Goal: Task Accomplishment & Management: Use online tool/utility

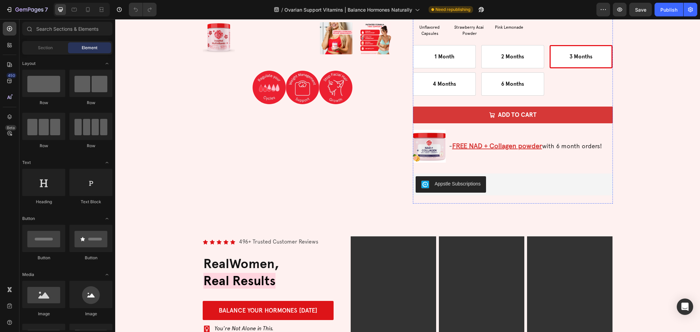
scroll to position [1898, 0]
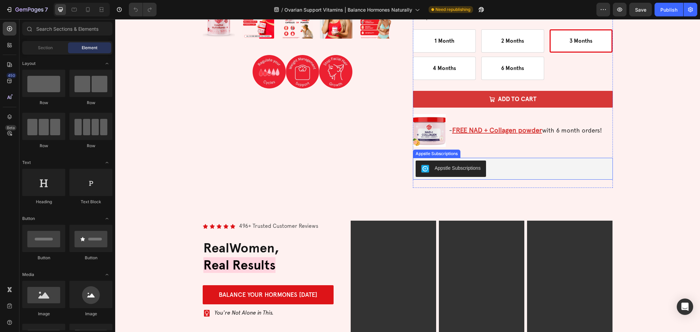
click at [507, 157] on div "Icon Icon Icon Icon Icon Icon List 496 Reviews Text Block Row 🧬 [MEDICAL_DATA] …" at bounding box center [513, 0] width 200 height 376
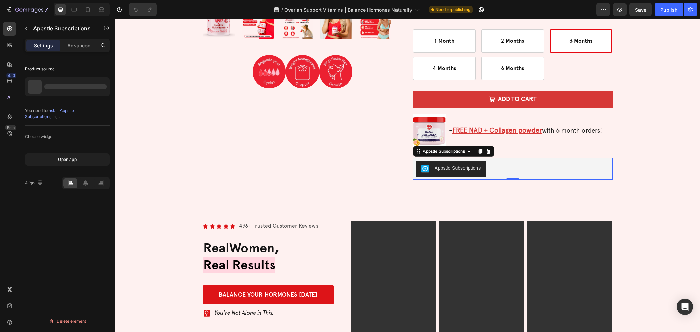
click at [506, 165] on div "Appstle Subscriptions" at bounding box center [512, 169] width 194 height 16
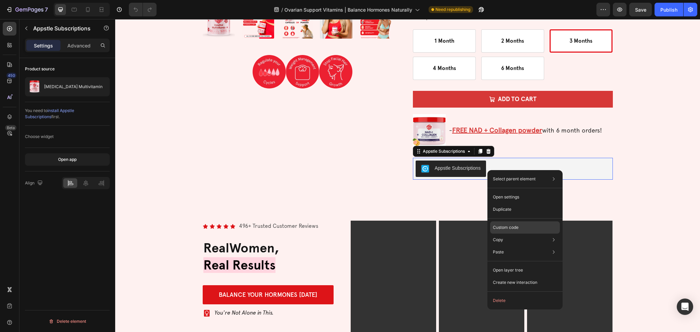
click at [514, 224] on p "Custom code" at bounding box center [506, 227] width 26 height 6
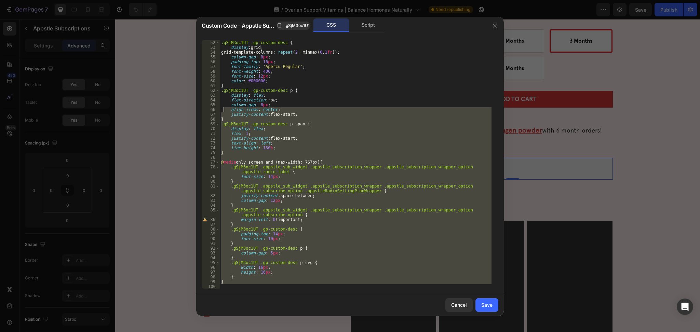
scroll to position [0, 0]
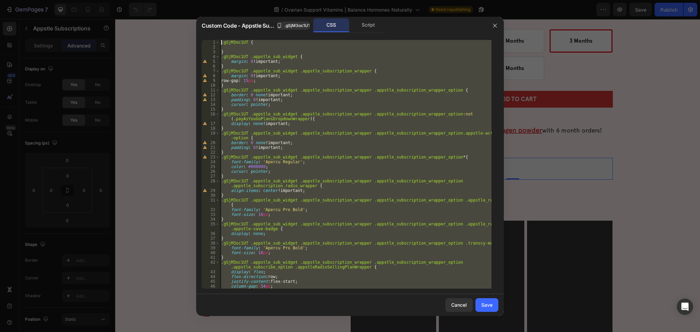
drag, startPoint x: 248, startPoint y: 286, endPoint x: 237, endPoint y: -40, distance: 325.7
click at [237, 0] on html "7 Version history / Ovarian Support Vitamins | Balance Hormones Naturally Need …" at bounding box center [350, 0] width 700 height 0
click at [373, 22] on div "Script" at bounding box center [368, 25] width 36 height 14
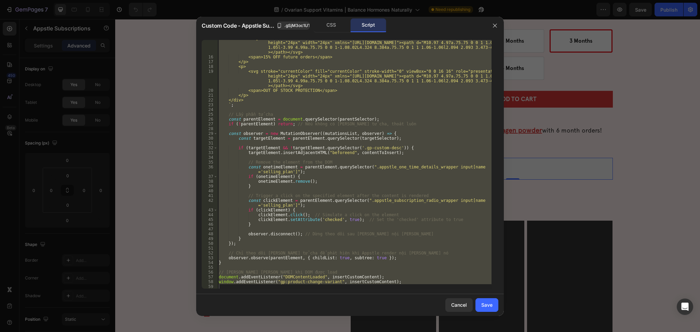
scroll to position [105, 0]
click at [385, 281] on div "<svg stroke="currentColor" fill="currentColor" stroke-width="0" viewBox="0 0 16…" at bounding box center [354, 164] width 274 height 249
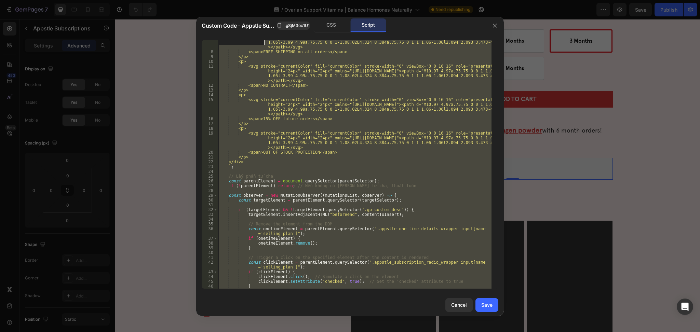
scroll to position [0, 0]
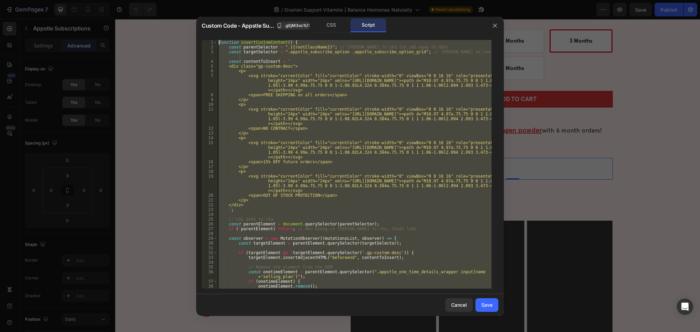
drag, startPoint x: 382, startPoint y: 281, endPoint x: 212, endPoint y: 22, distance: 309.6
click at [212, 22] on div "Custom Code - Appstle Subscriptions .gSjM3oc1UT CSS Script window.addEventListe…" at bounding box center [349, 166] width 307 height 299
type textarea "function insertCustomContent() { const parentSelector = ".{{rootClassName}}"; /…"
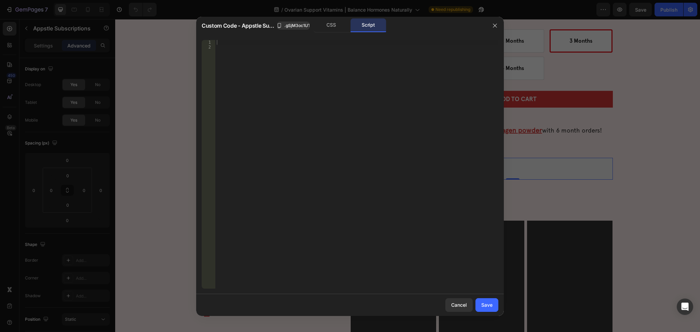
drag, startPoint x: 328, startPoint y: 27, endPoint x: 320, endPoint y: 112, distance: 85.8
click at [328, 27] on div "CSS" at bounding box center [331, 25] width 36 height 14
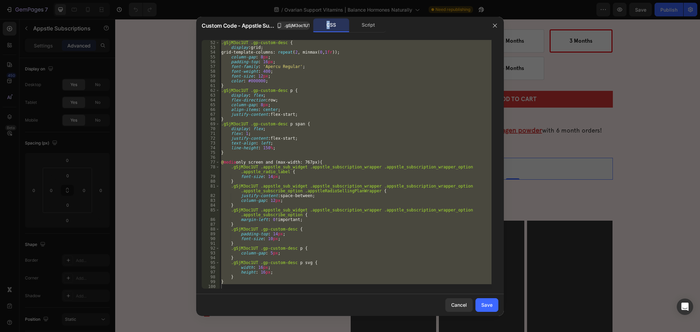
scroll to position [277, 0]
click at [239, 280] on div ".gSjM3oc1UT .gp-custom-desc { display : grid ; grid-template-columns : repeat (…" at bounding box center [356, 164] width 272 height 249
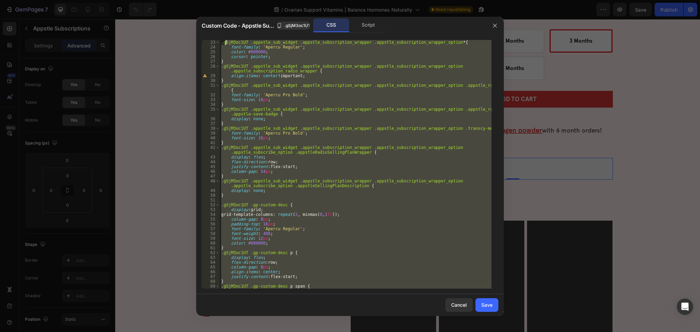
scroll to position [0, 0]
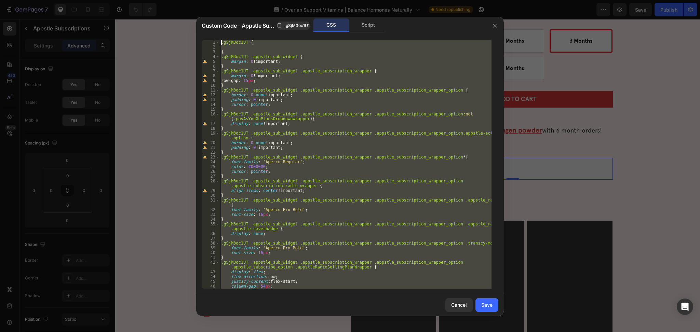
drag, startPoint x: 230, startPoint y: 282, endPoint x: 224, endPoint y: 6, distance: 275.3
click at [224, 6] on div "Custom Code - Appstle Subscriptions .gSjM3oc1UT CSS Script } 1 2 3 4 5 6 7 8 9 …" at bounding box center [350, 166] width 700 height 332
type textarea ".gSjM3oc1UT {"
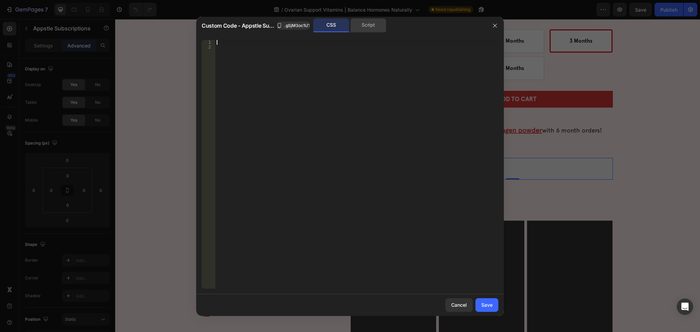
click at [365, 28] on div "Script" at bounding box center [368, 25] width 36 height 14
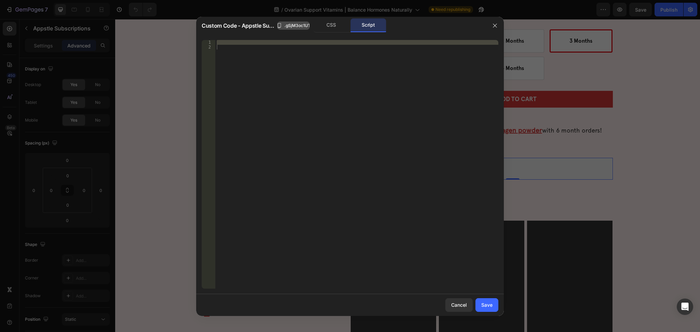
click at [293, 24] on span ".gSjM3oc1UT" at bounding box center [297, 26] width 26 height 6
click at [295, 76] on div at bounding box center [356, 164] width 283 height 249
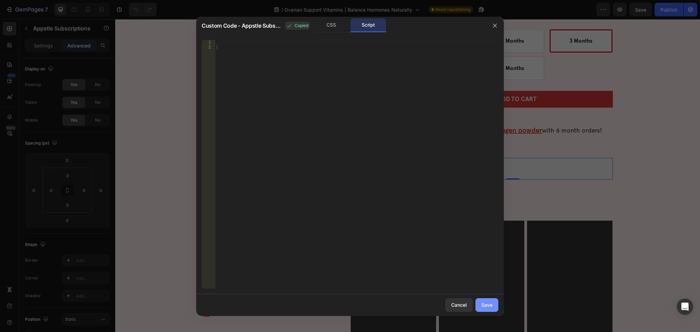
click at [495, 307] on button "Save" at bounding box center [486, 305] width 23 height 14
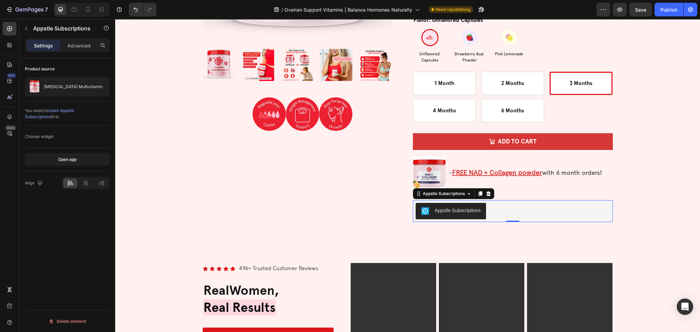
scroll to position [1807, 0]
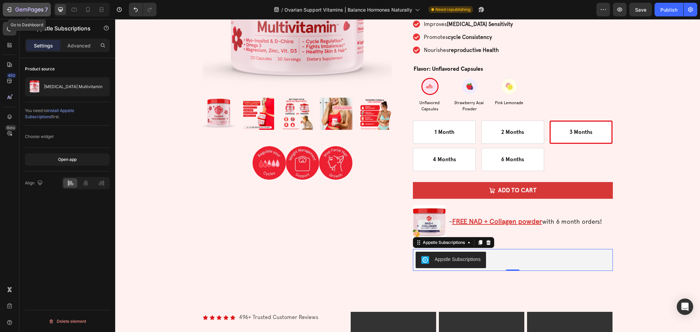
click at [26, 7] on icon "button" at bounding box center [29, 10] width 28 height 6
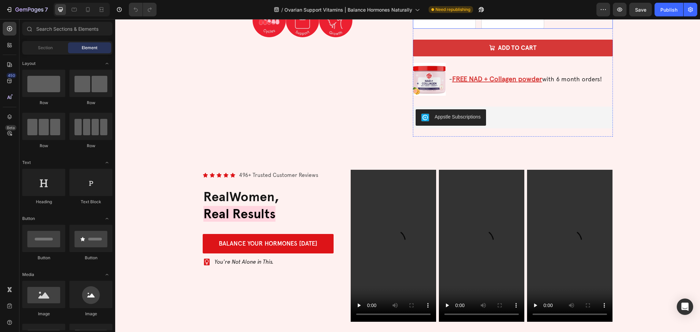
scroll to position [1783, 0]
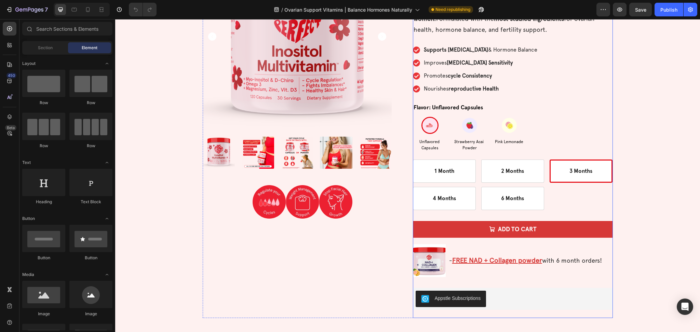
click at [434, 240] on div "Add to cart Add to Cart" at bounding box center [513, 232] width 200 height 23
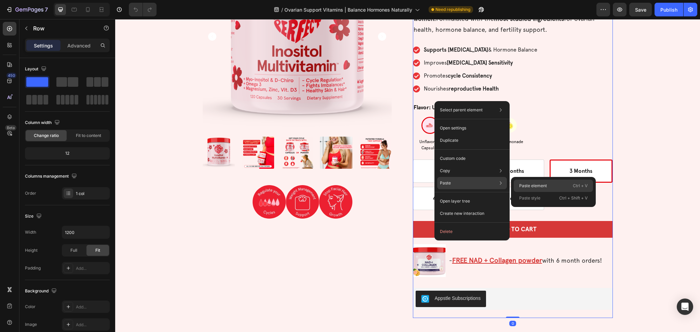
click at [549, 181] on div "Paste element Ctrl + V" at bounding box center [552, 186] width 79 height 12
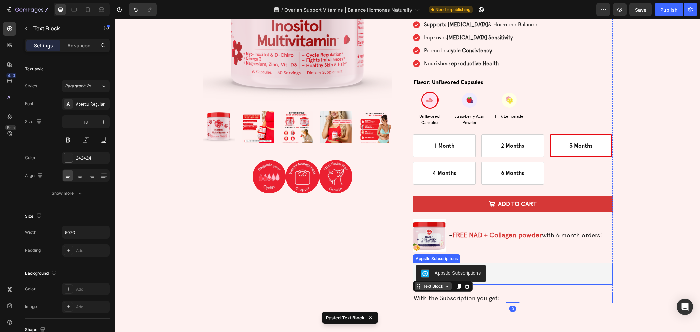
scroll to position [1828, 0]
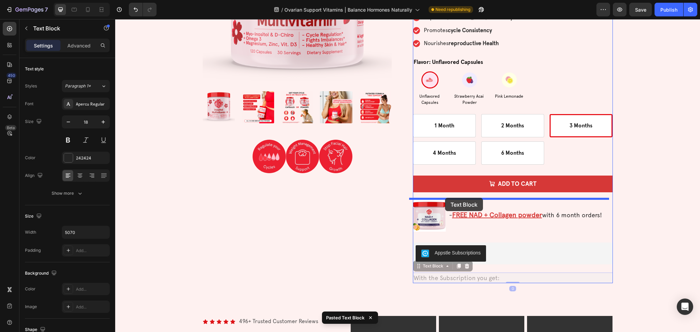
drag, startPoint x: 414, startPoint y: 269, endPoint x: 445, endPoint y: 198, distance: 77.4
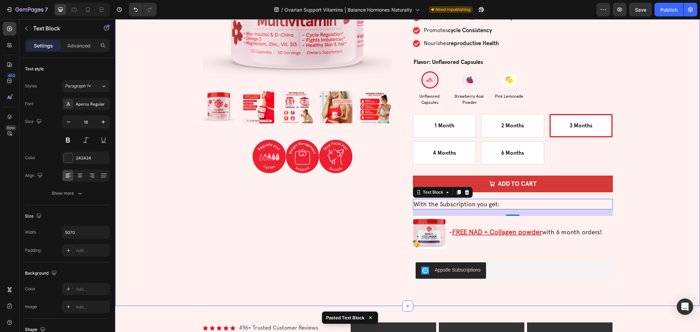
click at [668, 206] on div "Icon Icon Icon Icon Icon Icon List 496 Reviews Text Block Row Product Images Im…" at bounding box center [407, 93] width 568 height 393
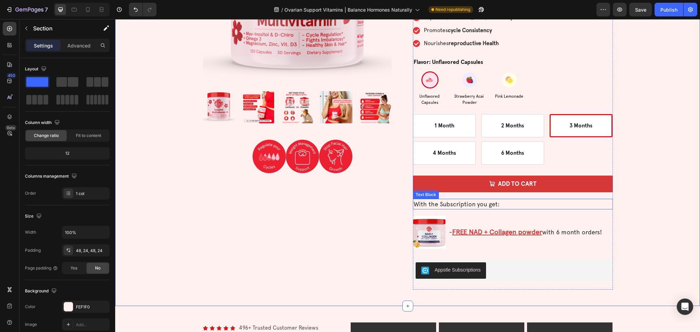
click at [506, 206] on p "With the Subscription you get:" at bounding box center [512, 203] width 198 height 9
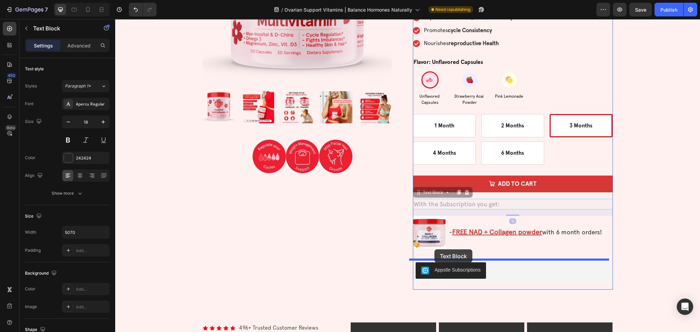
drag, startPoint x: 416, startPoint y: 191, endPoint x: 434, endPoint y: 249, distance: 61.6
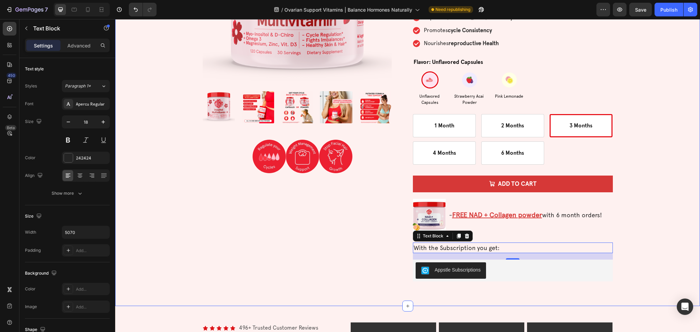
click at [634, 188] on div "Icon Icon Icon Icon Icon Icon List 496 Reviews Text Block Row Product Images Im…" at bounding box center [407, 93] width 568 height 393
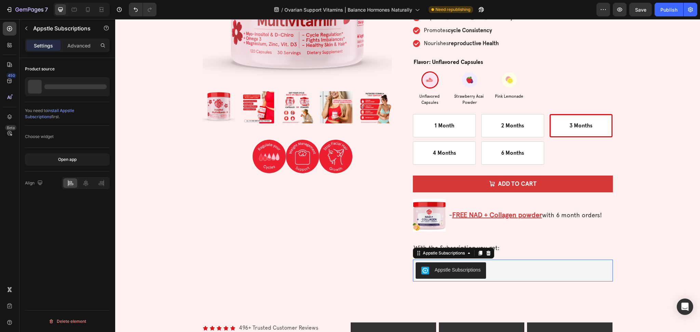
click at [500, 262] on div "Appstle Subscriptions" at bounding box center [513, 271] width 200 height 22
click at [509, 252] on p "With the Subscription you get:" at bounding box center [512, 247] width 198 height 9
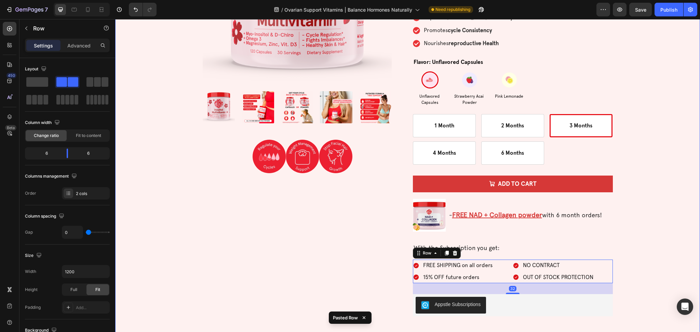
click at [637, 204] on div "Icon Icon Icon Icon Icon Icon List 496 Reviews Text Block Row Product Images Im…" at bounding box center [407, 111] width 568 height 428
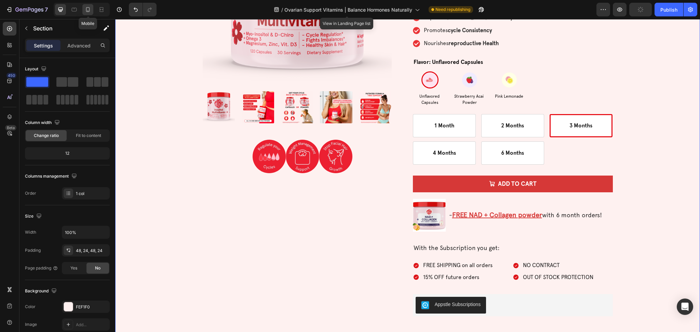
click at [90, 8] on icon at bounding box center [87, 9] width 7 height 7
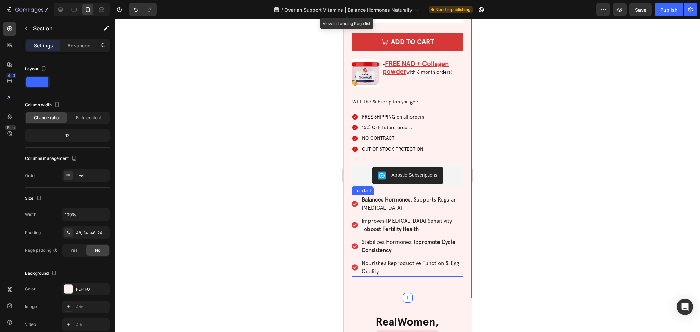
scroll to position [2030, 0]
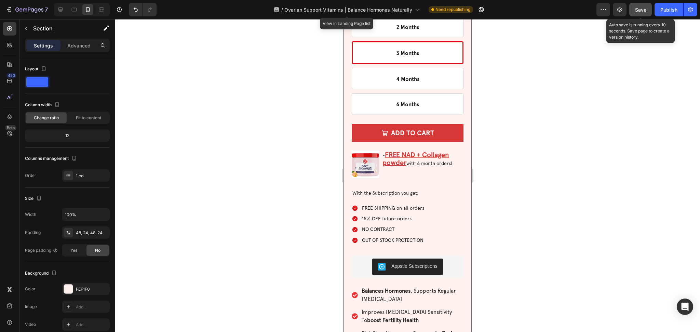
click at [638, 7] on span "Save" at bounding box center [640, 10] width 11 height 6
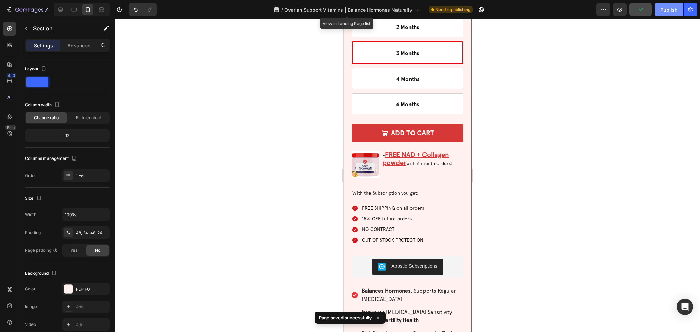
click at [668, 12] on div "Publish" at bounding box center [668, 9] width 17 height 7
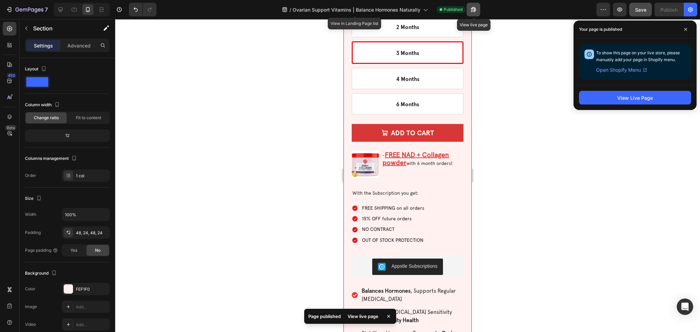
click at [471, 6] on icon "button" at bounding box center [473, 9] width 7 height 7
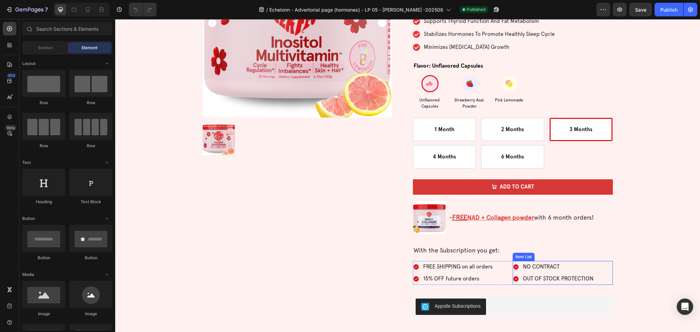
scroll to position [2140, 0]
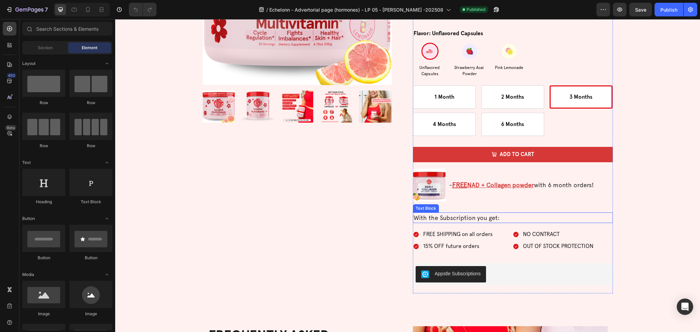
click at [557, 220] on p "With the Subscription you get:" at bounding box center [512, 217] width 198 height 9
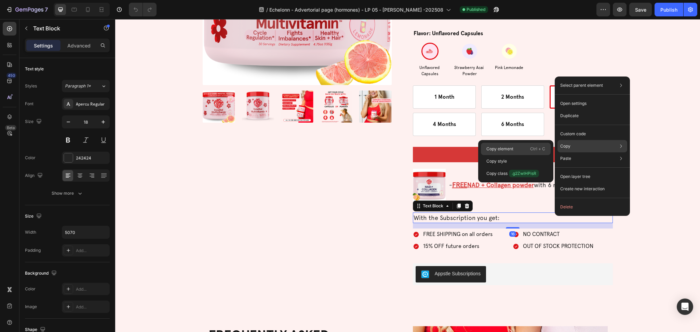
click at [503, 147] on p "Copy element" at bounding box center [499, 149] width 27 height 6
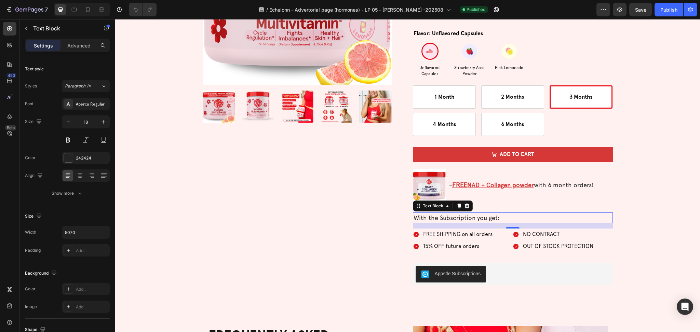
click at [496, 248] on div "FREE SHIPPING on all orders 15% OFF future orders" at bounding box center [463, 241] width 100 height 24
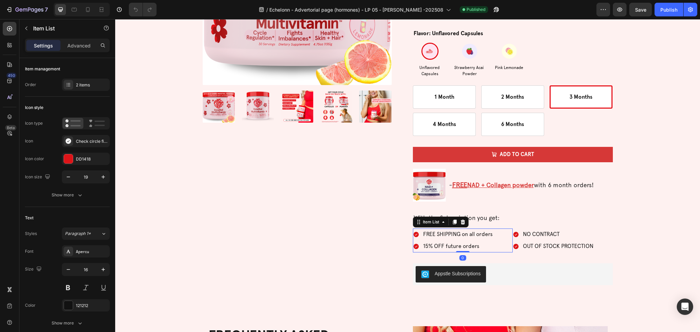
click at [513, 258] on div "Icon Icon Icon Icon Icon Icon List 496 Reviews Text Block Row Inositol Multivit…" at bounding box center [513, 95] width 200 height 398
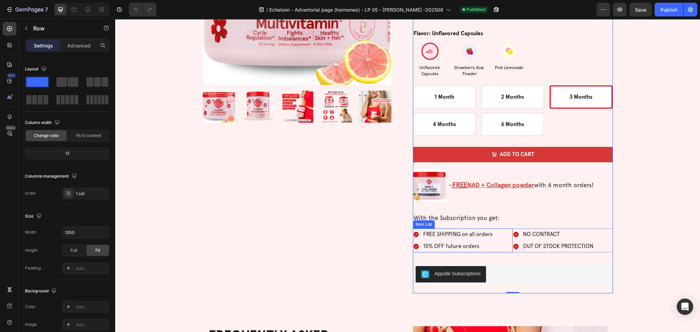
click at [504, 230] on div "FREE SHIPPING on all orders 15% OFF future orders" at bounding box center [463, 241] width 100 height 24
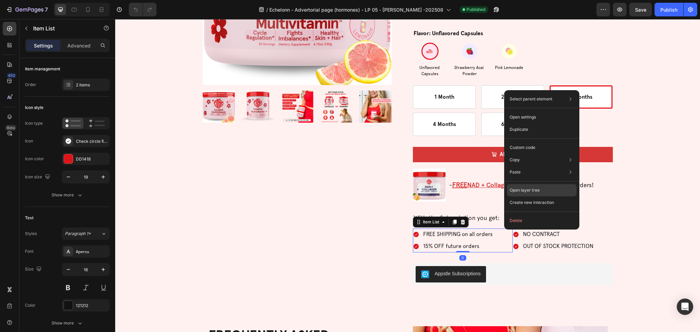
click at [539, 191] on div "Open layer tree" at bounding box center [542, 190] width 70 height 12
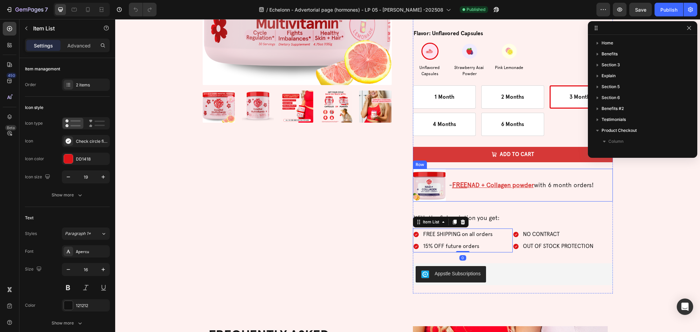
scroll to position [248, 0]
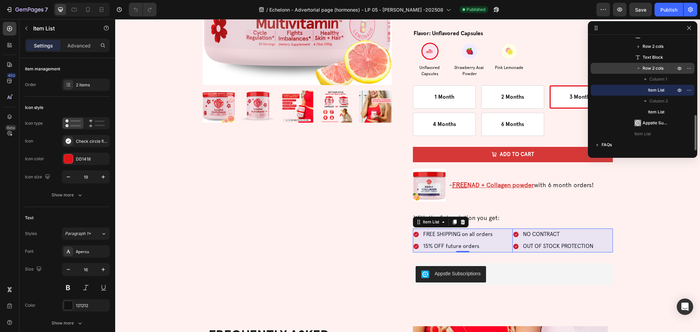
click at [649, 70] on span "Row 2 cols" at bounding box center [652, 68] width 21 height 7
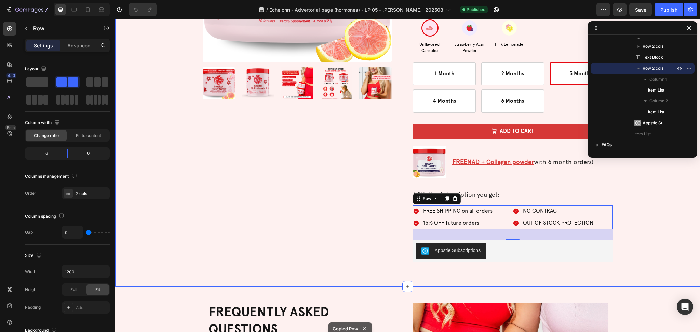
scroll to position [2186, 0]
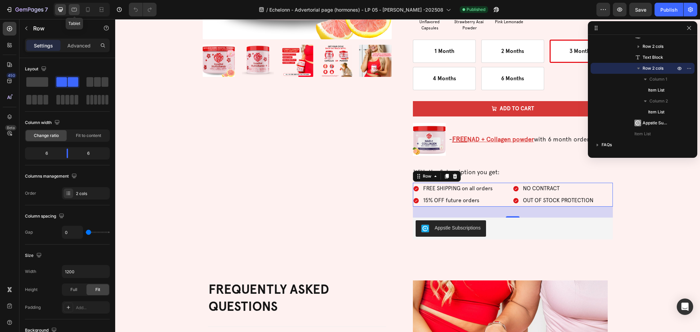
click at [69, 7] on div at bounding box center [74, 9] width 11 height 11
type input "100%"
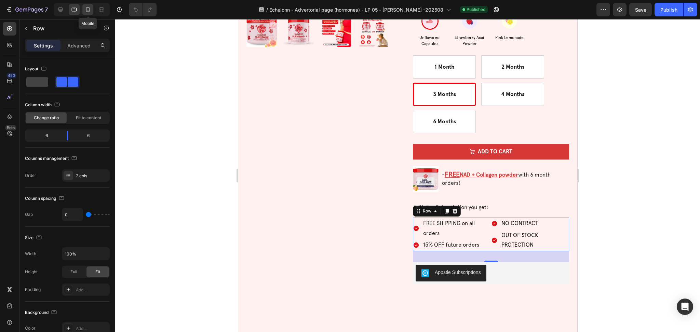
click at [86, 12] on icon at bounding box center [87, 9] width 7 height 7
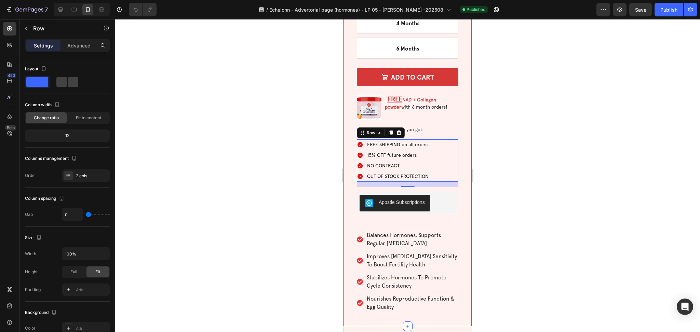
scroll to position [2266, 0]
